Goal: Information Seeking & Learning: Check status

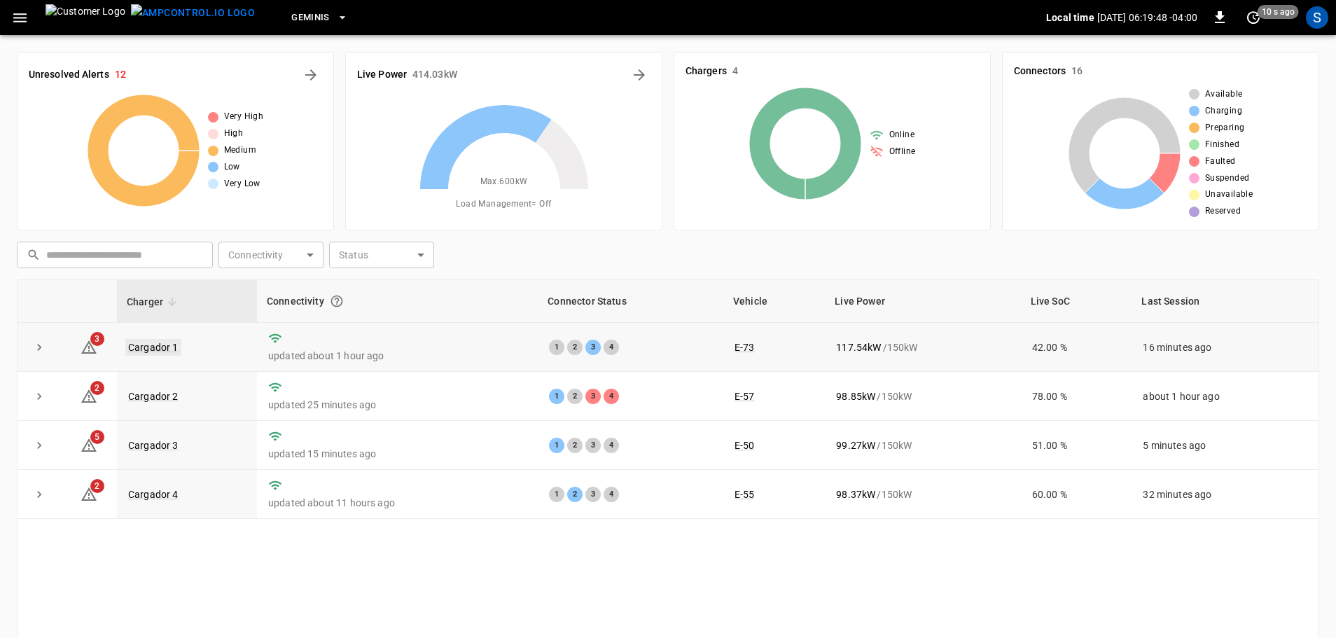
click at [167, 346] on link "Cargador 1" at bounding box center [153, 347] width 56 height 17
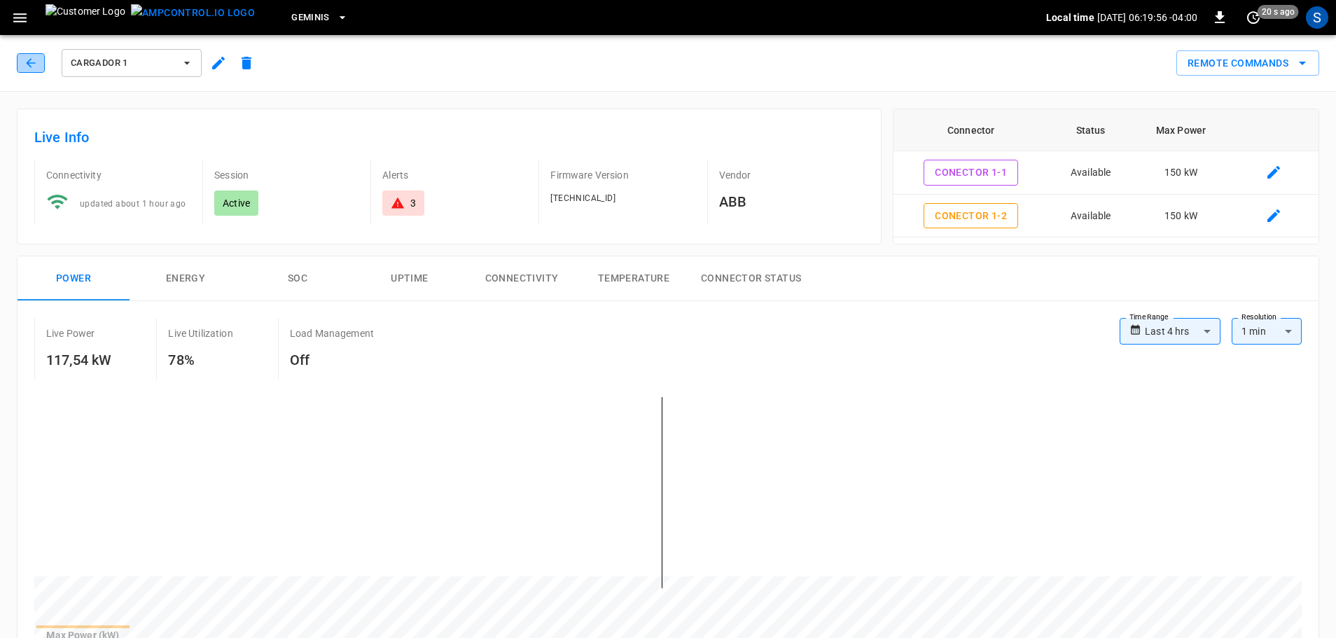
click at [22, 69] on button "button" at bounding box center [31, 63] width 28 height 20
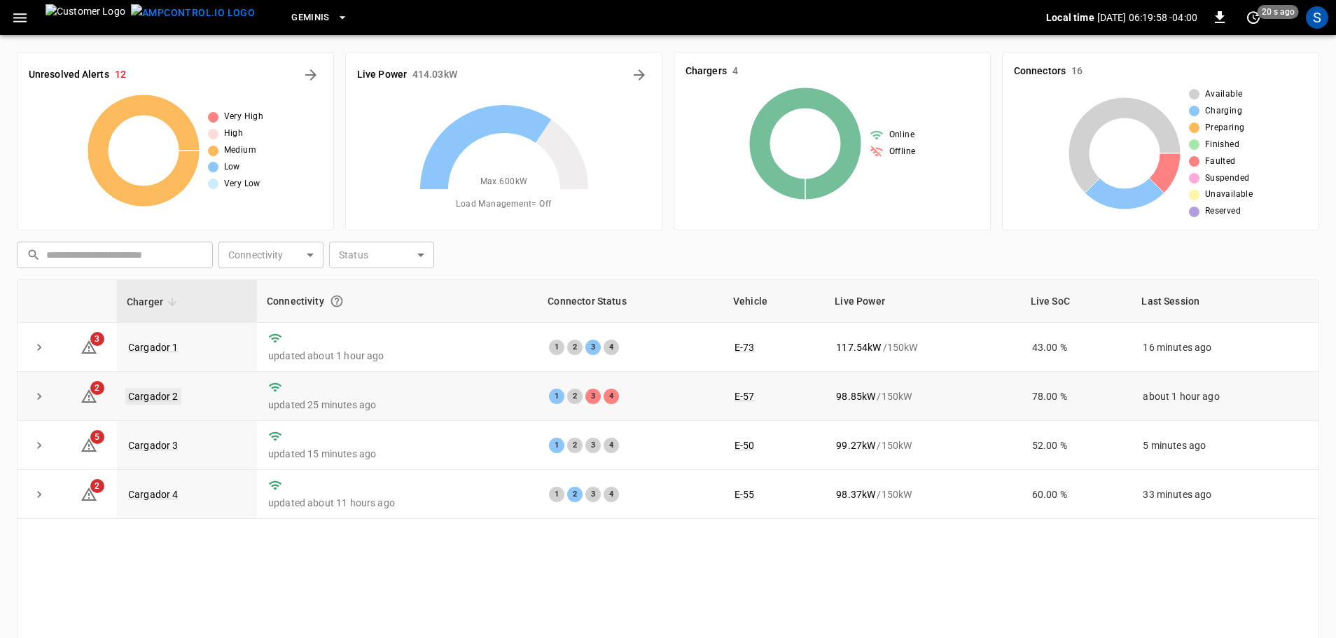
click at [155, 391] on link "Cargador 2" at bounding box center [153, 396] width 56 height 17
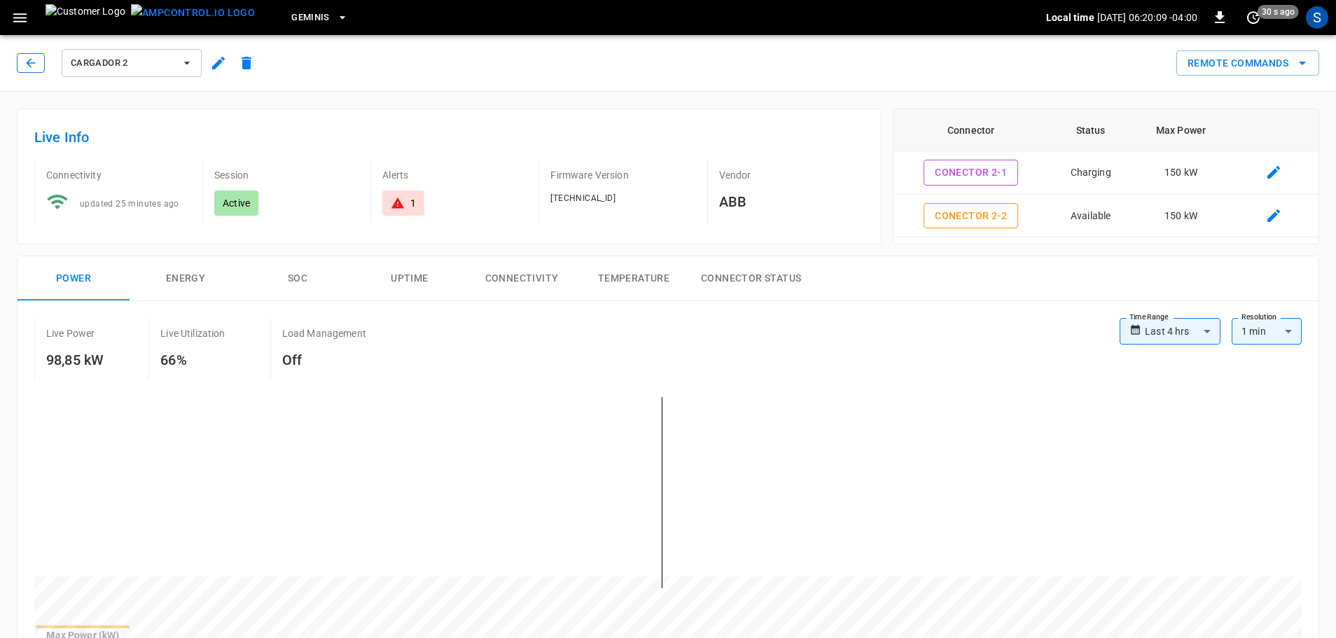
click at [35, 67] on icon "button" at bounding box center [31, 63] width 14 height 14
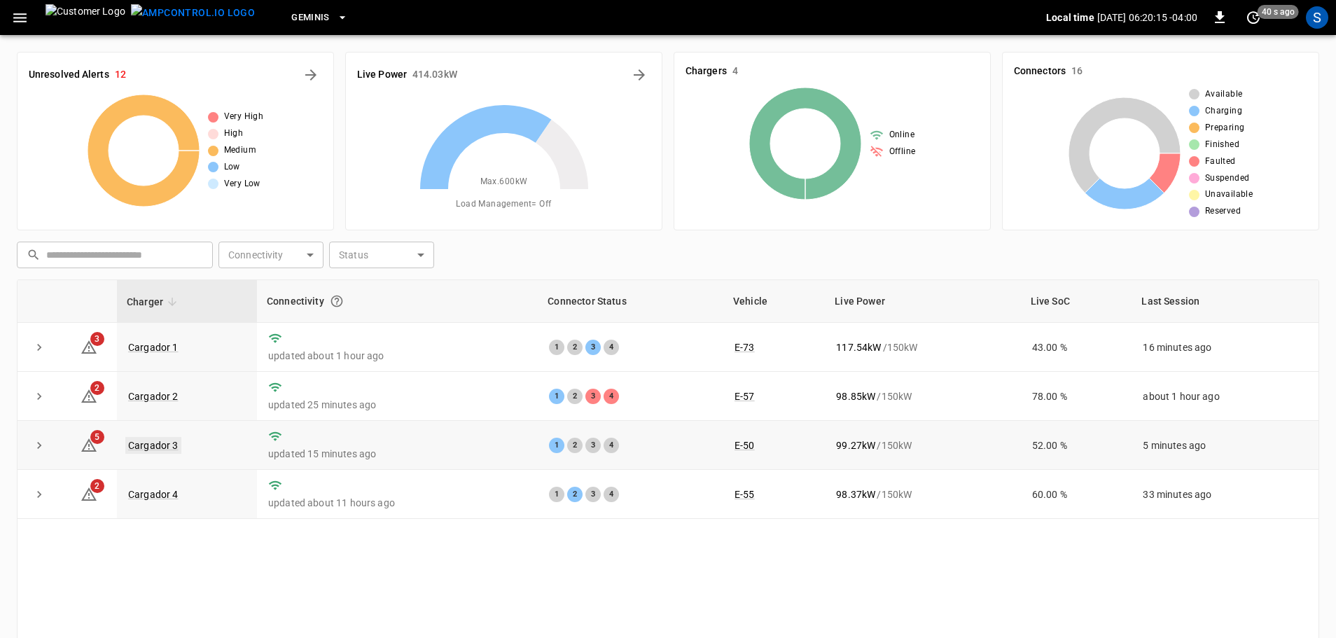
click at [162, 443] on link "Cargador 3" at bounding box center [153, 445] width 56 height 17
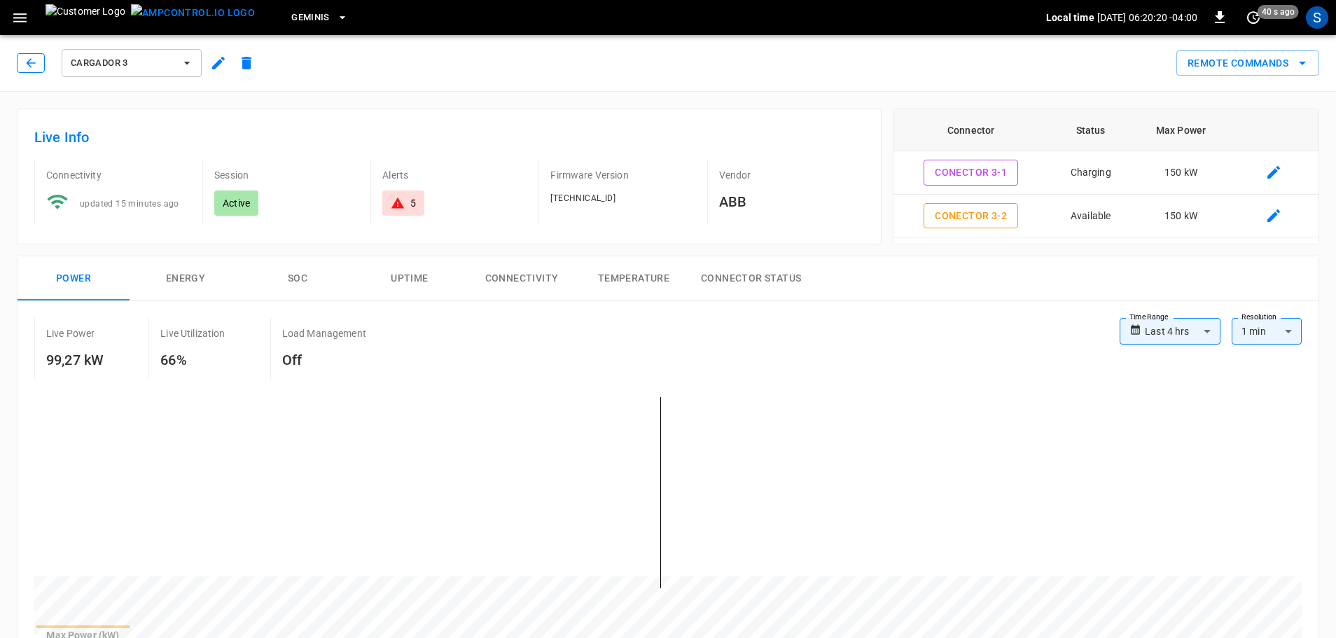
click at [33, 60] on icon "button" at bounding box center [31, 63] width 14 height 14
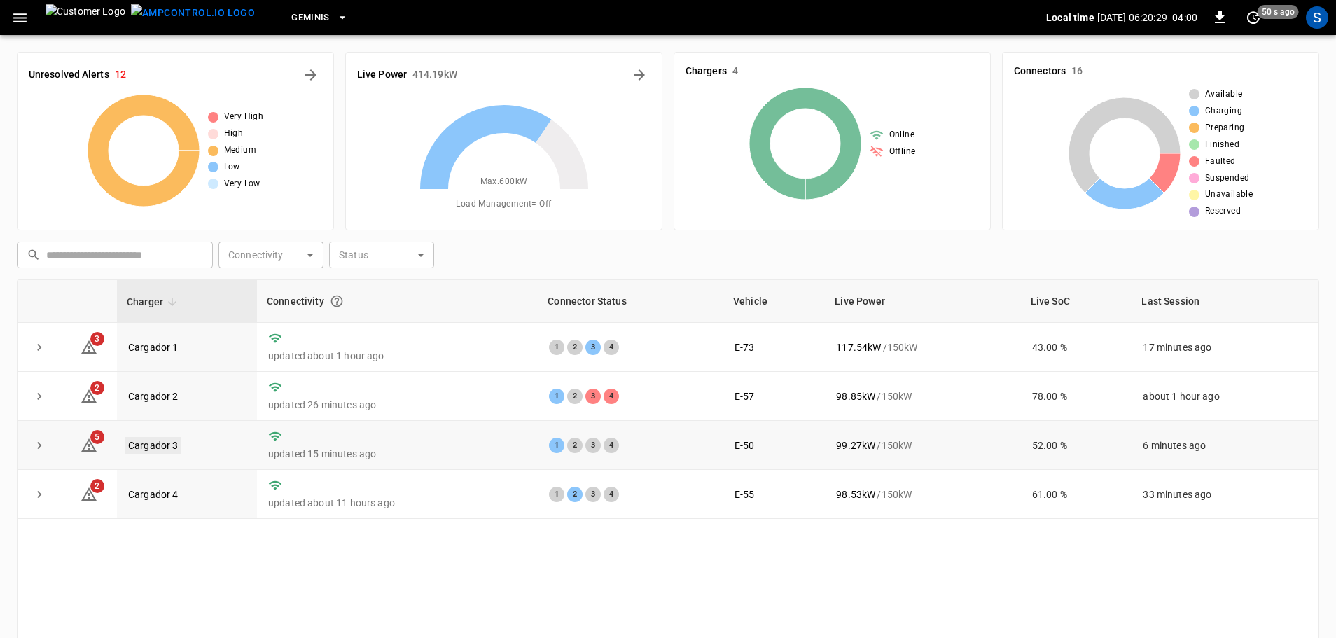
click at [174, 452] on link "Cargador 3" at bounding box center [153, 445] width 56 height 17
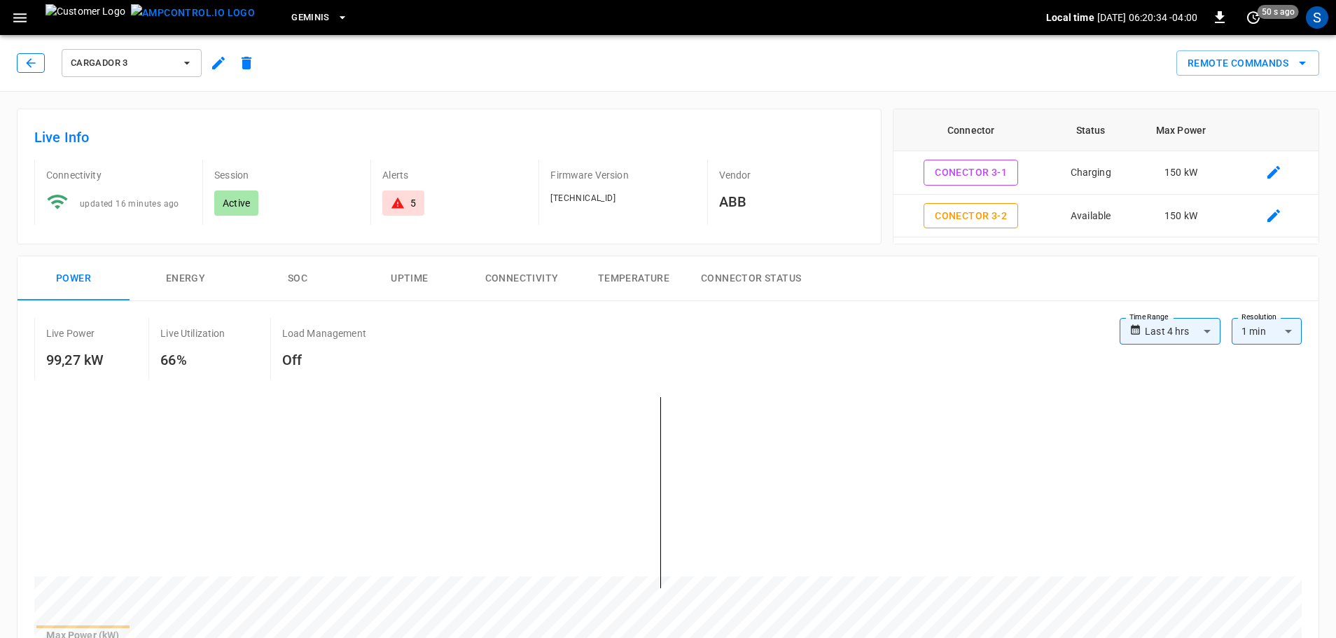
click at [33, 54] on button "button" at bounding box center [31, 63] width 28 height 20
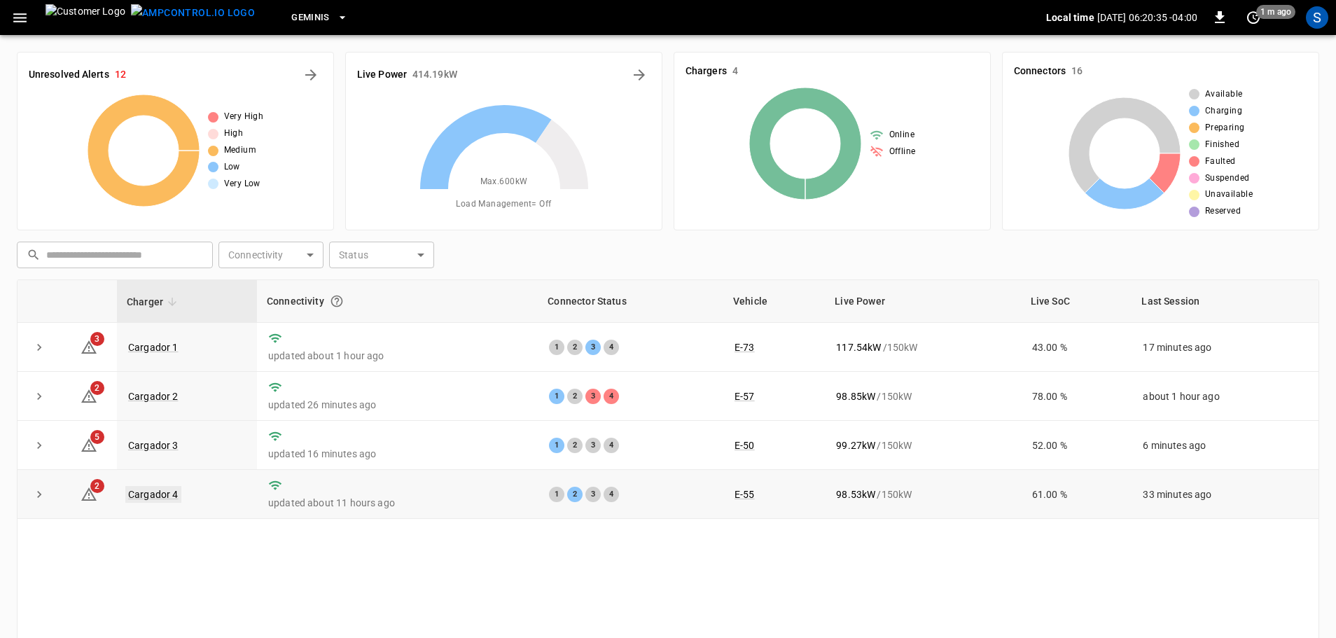
click at [148, 489] on link "Cargador 4" at bounding box center [153, 494] width 56 height 17
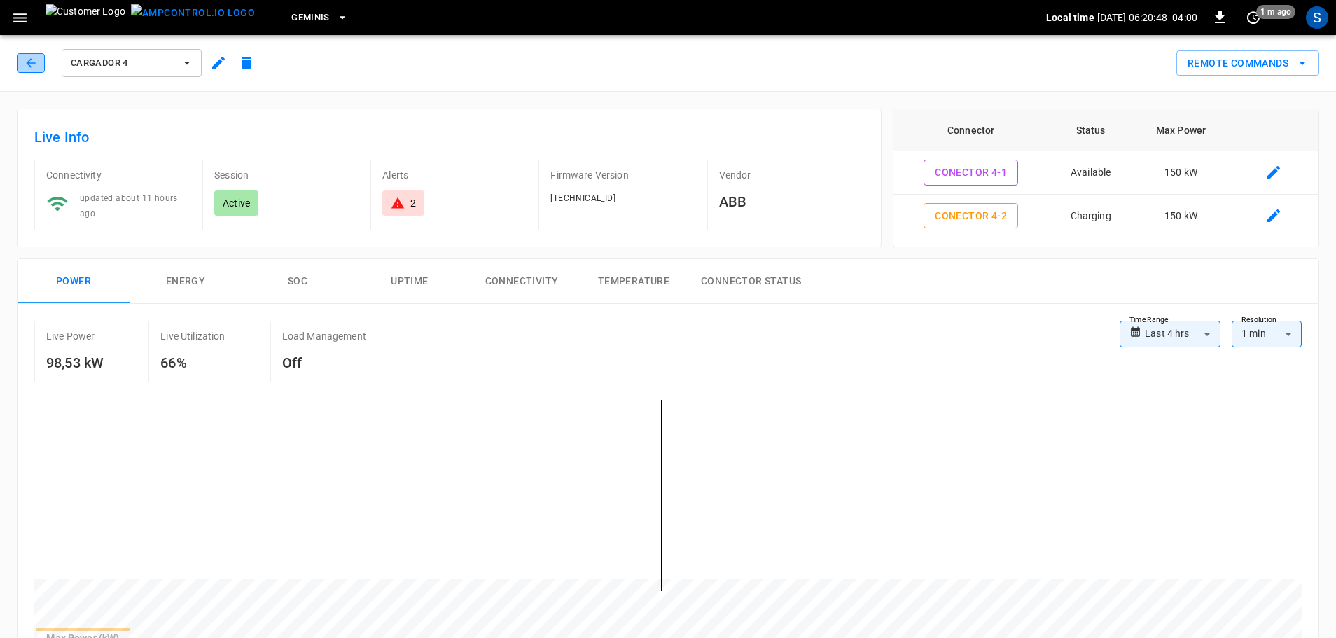
click at [22, 68] on button "button" at bounding box center [31, 63] width 28 height 20
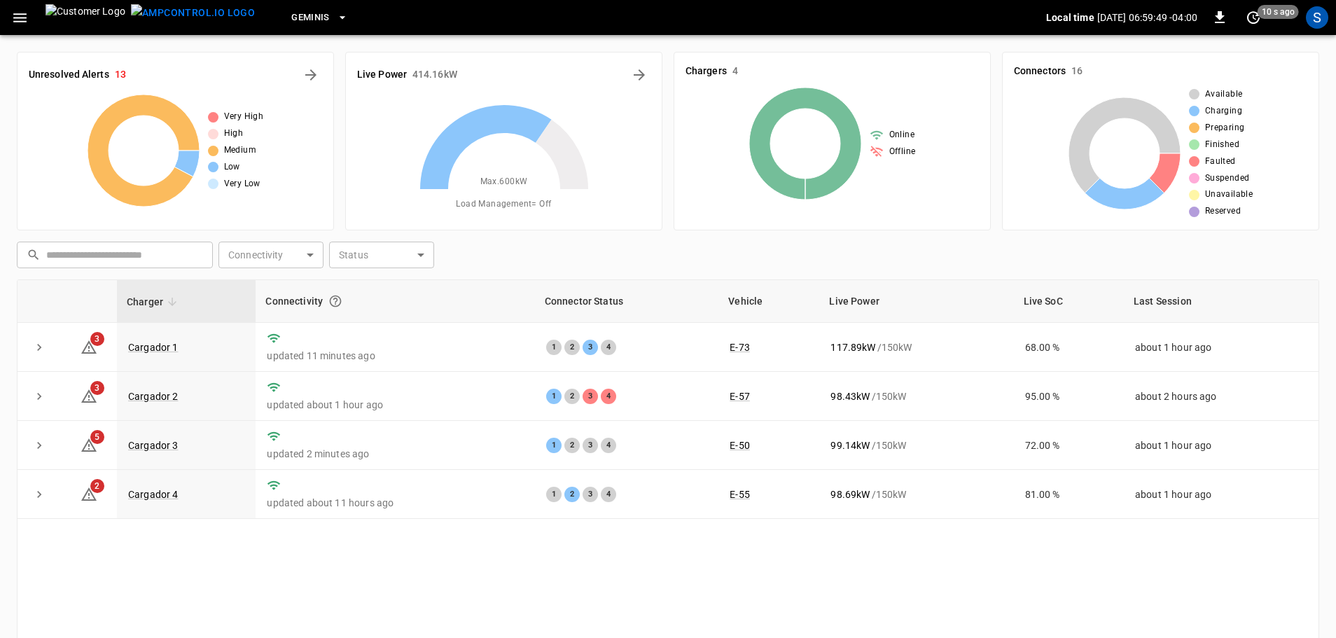
drag, startPoint x: 630, startPoint y: 230, endPoint x: 196, endPoint y: 1, distance: 490.9
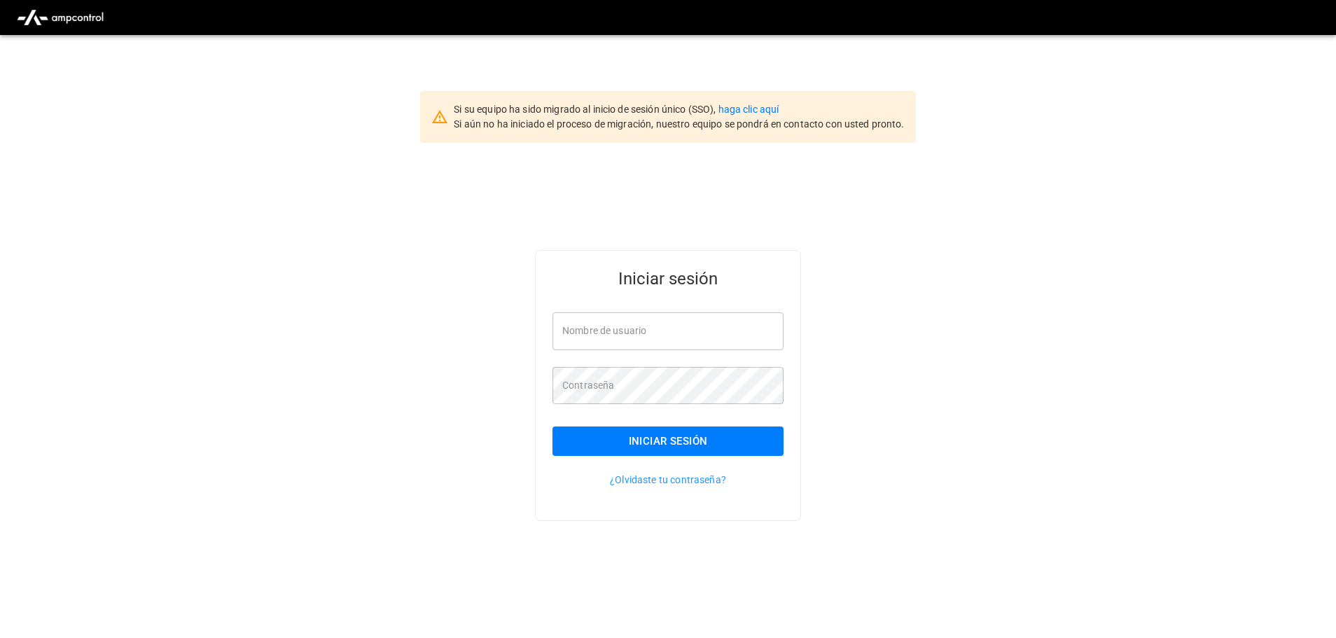
type input "**********"
click at [662, 450] on button "Iniciar sesión" at bounding box center [668, 440] width 231 height 29
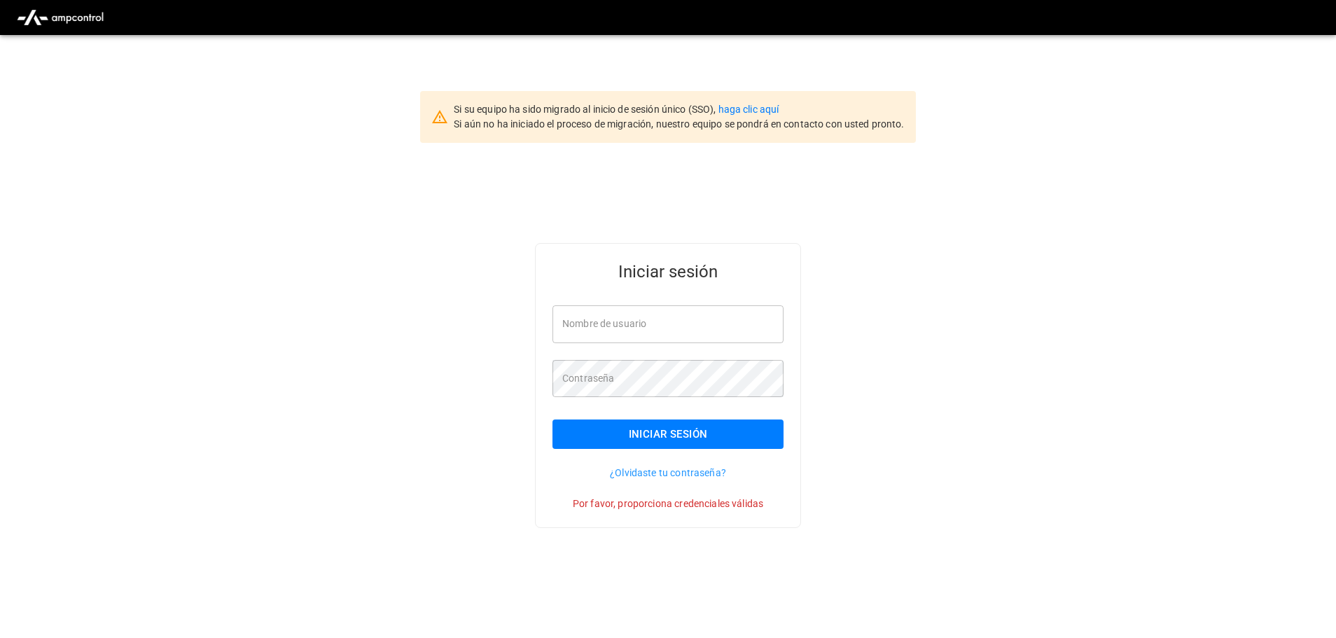
click at [1001, 415] on div "Iniciar sesión Nombre de usuario Nombre de usuario Contraseña Contraseña Inicia…" at bounding box center [668, 408] width 1336 height 530
click at [647, 313] on input "Nombre de usuario" at bounding box center [668, 323] width 231 height 37
type input "**********"
click at [681, 426] on button "Iniciar sesión" at bounding box center [668, 433] width 231 height 29
click at [740, 109] on link "haga clic aquí" at bounding box center [749, 109] width 61 height 11
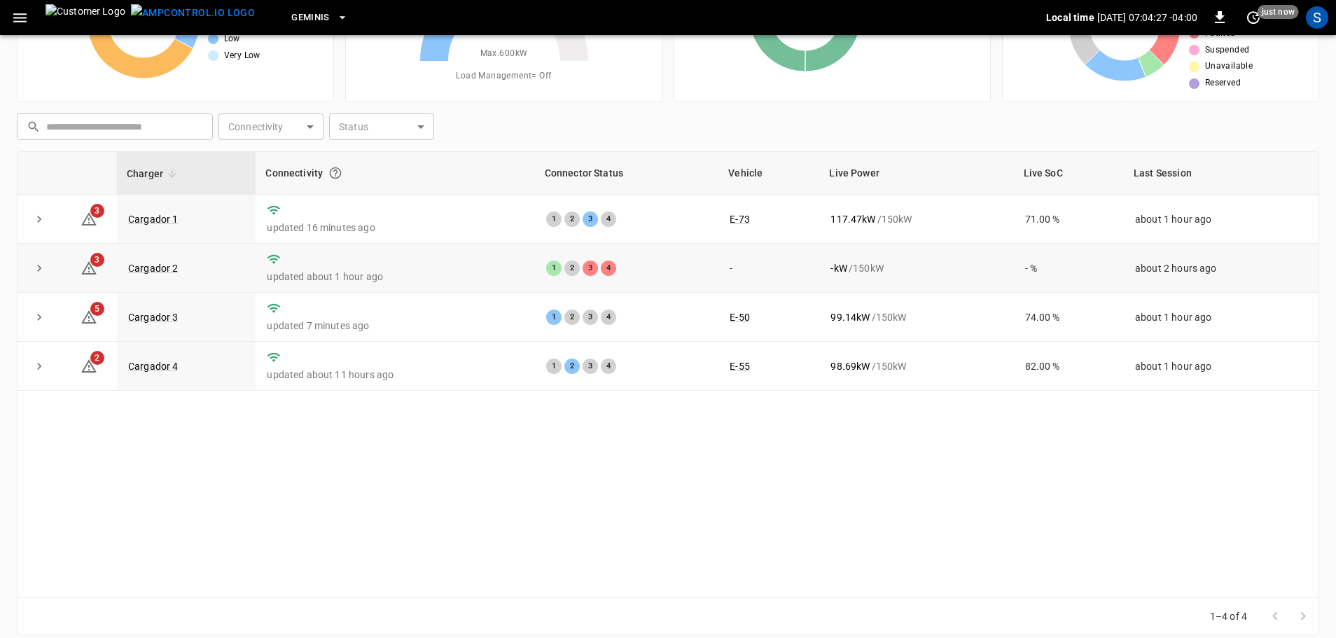
scroll to position [140, 0]
